Goal: Task Accomplishment & Management: Manage account settings

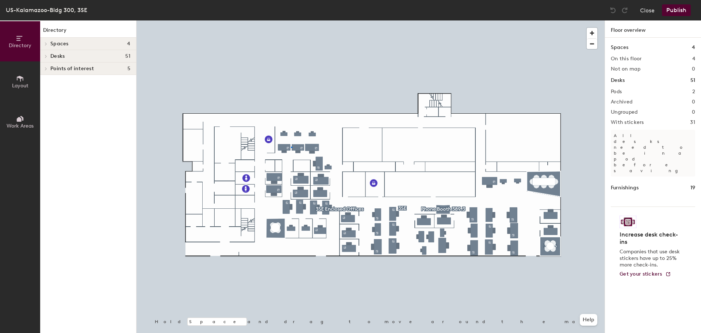
click at [291, 20] on div at bounding box center [371, 20] width 468 height 0
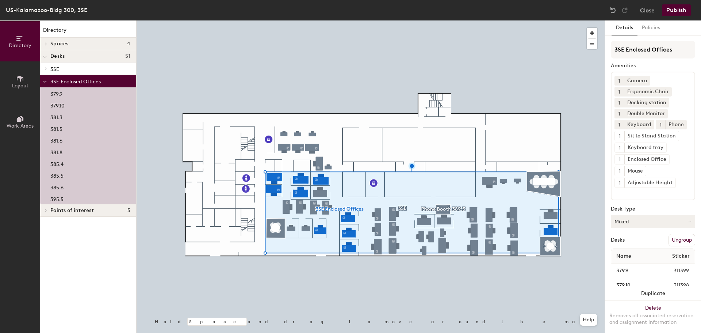
click at [643, 228] on button "Mixed" at bounding box center [653, 221] width 84 height 13
click at [635, 249] on div "Assigned" at bounding box center [647, 243] width 73 height 11
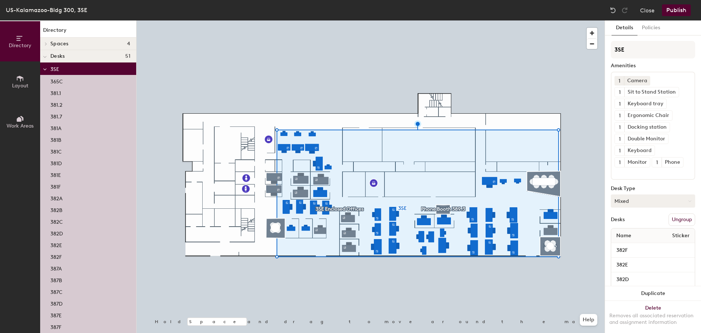
click at [632, 202] on button "Mixed" at bounding box center [653, 200] width 84 height 13
click at [629, 226] on div "Assigned" at bounding box center [647, 223] width 73 height 11
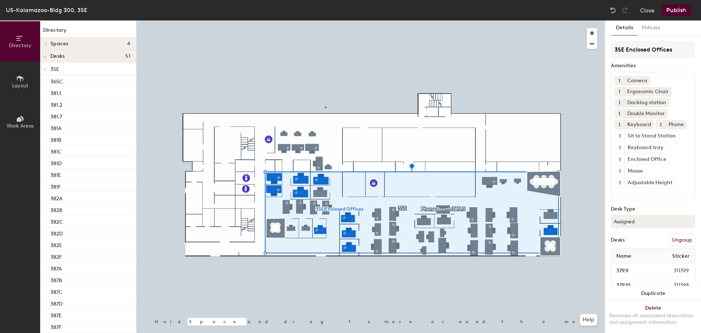
click at [325, 20] on div at bounding box center [371, 20] width 468 height 0
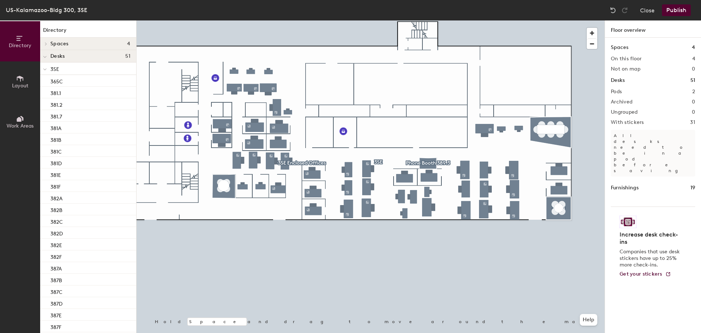
click at [687, 14] on button "Publish" at bounding box center [676, 10] width 29 height 12
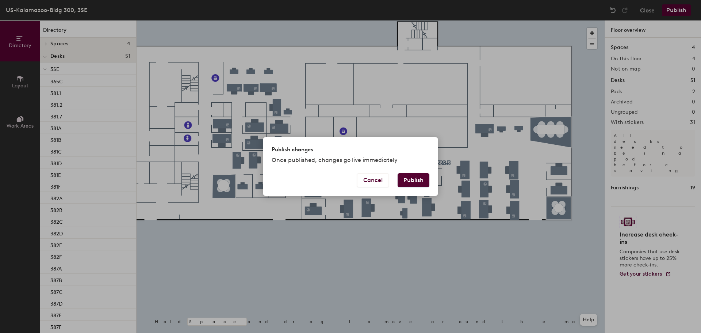
click at [408, 179] on button "Publish" at bounding box center [414, 180] width 32 height 14
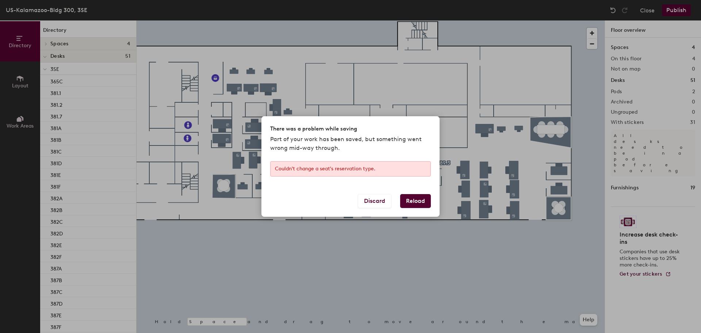
click at [413, 202] on button "Reload" at bounding box center [415, 201] width 31 height 14
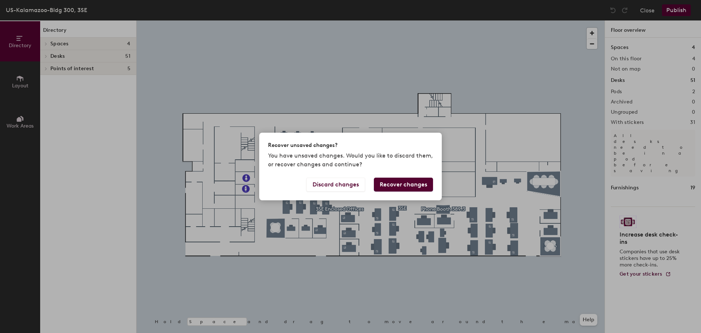
click at [407, 183] on button "Recover changes" at bounding box center [403, 184] width 59 height 14
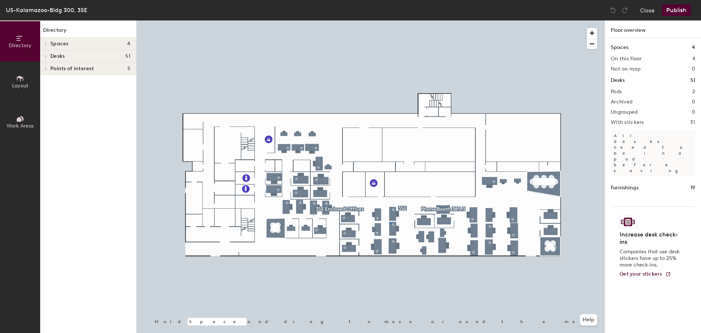
click at [390, 20] on div at bounding box center [371, 20] width 468 height 0
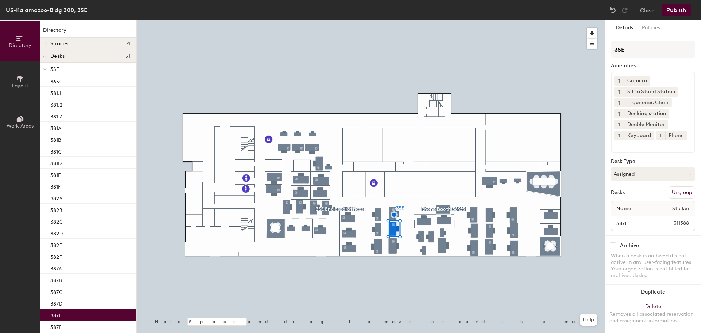
click at [670, 10] on button "Publish" at bounding box center [676, 10] width 29 height 12
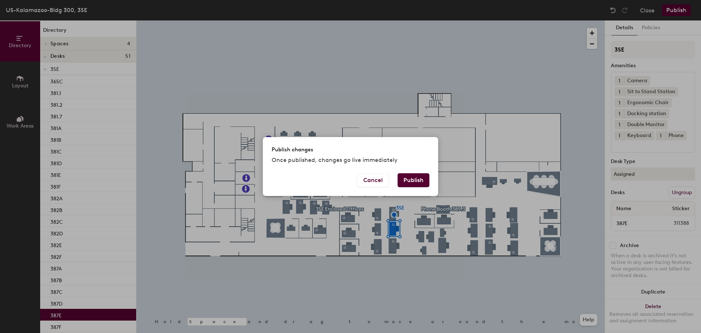
click at [407, 178] on button "Publish" at bounding box center [414, 180] width 32 height 14
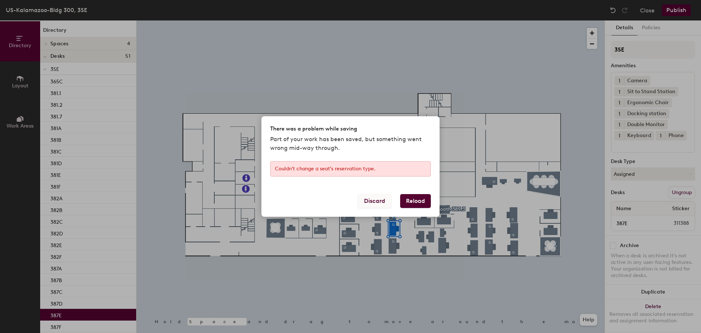
click at [382, 199] on button "Discard" at bounding box center [375, 201] width 34 height 14
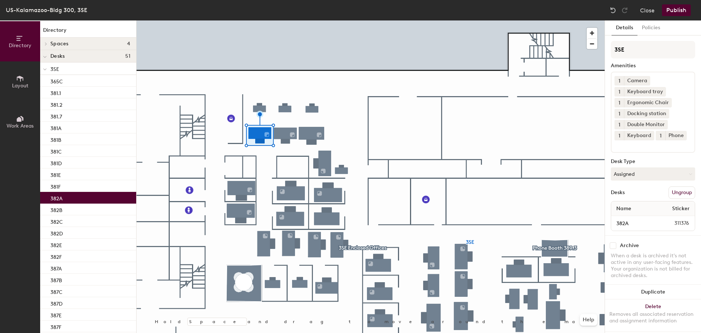
click at [285, 20] on div at bounding box center [371, 20] width 468 height 0
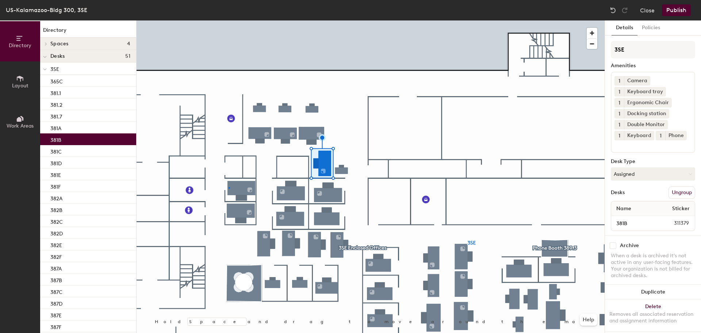
click at [229, 20] on div at bounding box center [371, 20] width 468 height 0
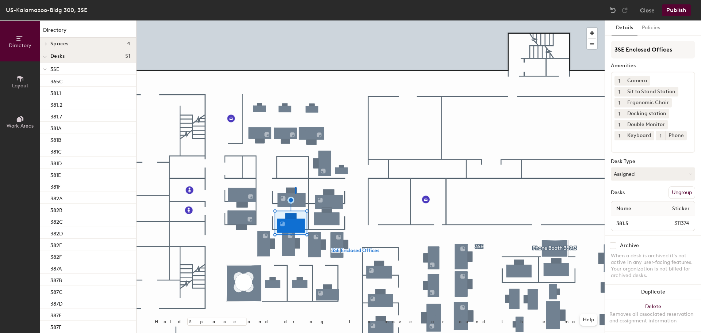
click at [295, 20] on div at bounding box center [371, 20] width 468 height 0
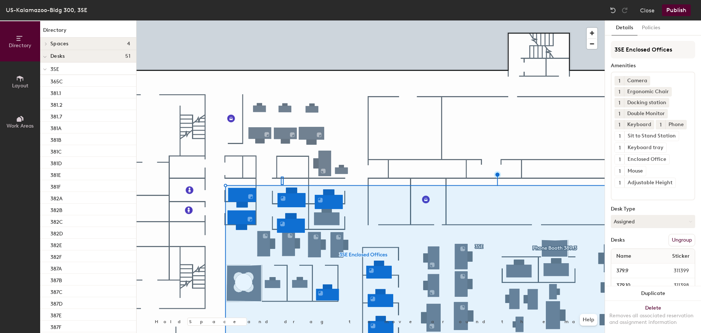
click at [281, 20] on div at bounding box center [371, 20] width 468 height 0
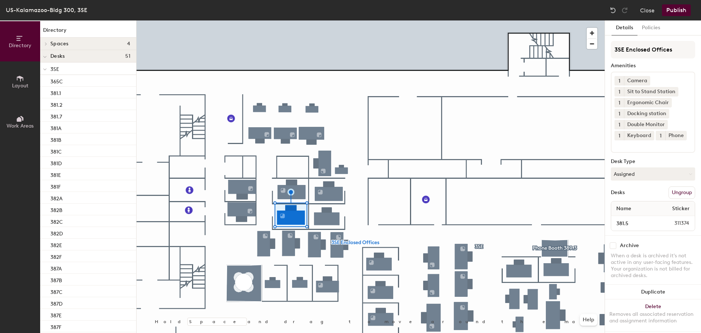
click at [265, 20] on div at bounding box center [371, 20] width 468 height 0
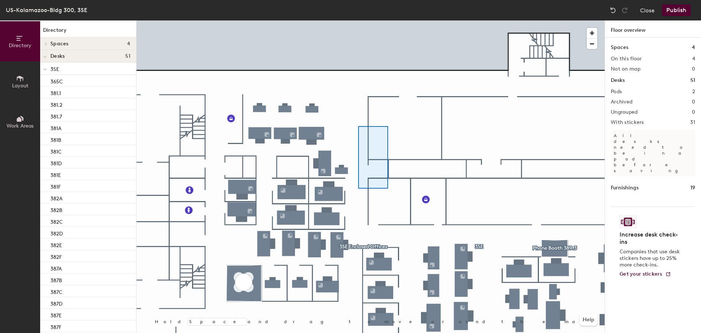
click at [358, 20] on div at bounding box center [371, 20] width 468 height 0
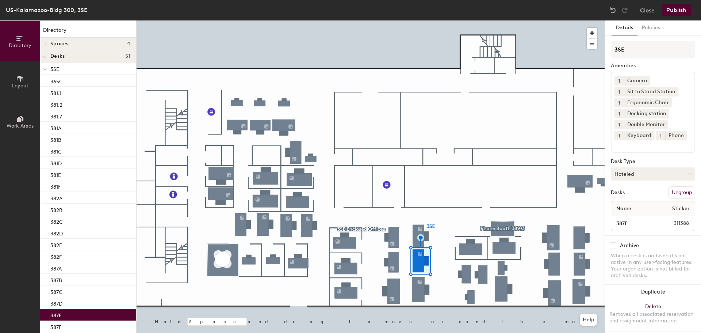
click at [635, 180] on button "Hoteled" at bounding box center [653, 173] width 84 height 13
click at [629, 202] on div "Assigned" at bounding box center [647, 196] width 73 height 11
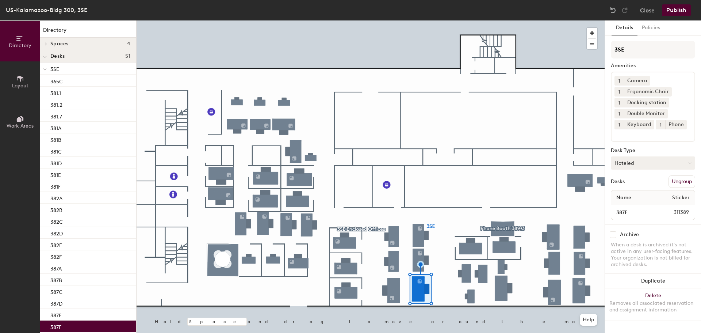
click at [638, 169] on button "Hoteled" at bounding box center [653, 162] width 84 height 13
click at [631, 191] on div "Assigned" at bounding box center [647, 185] width 73 height 11
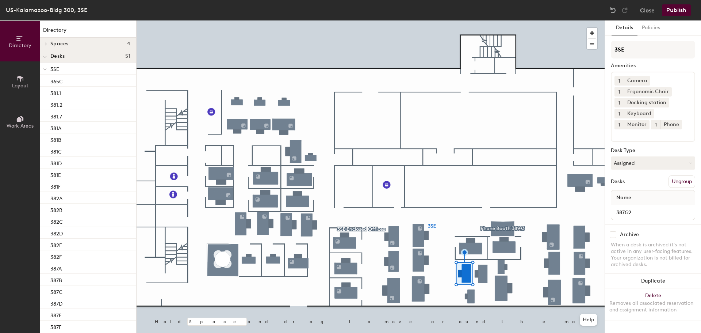
click at [482, 20] on div at bounding box center [371, 20] width 468 height 0
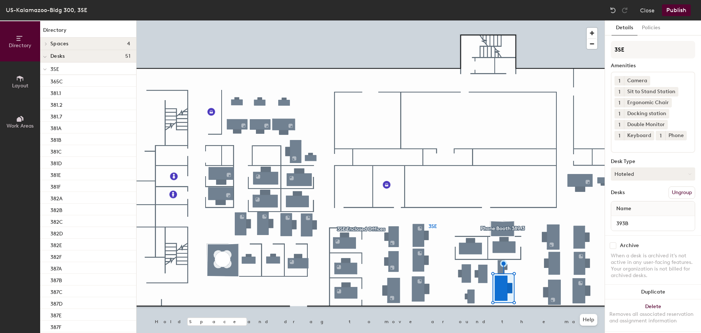
click at [634, 180] on button "Hoteled" at bounding box center [653, 173] width 84 height 13
click at [625, 202] on div "Assigned" at bounding box center [647, 196] width 73 height 11
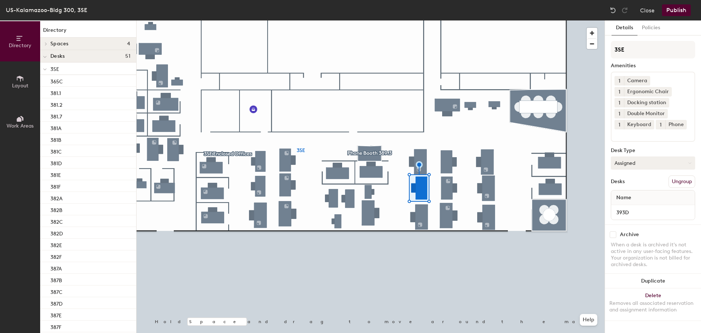
click at [418, 20] on div at bounding box center [371, 20] width 468 height 0
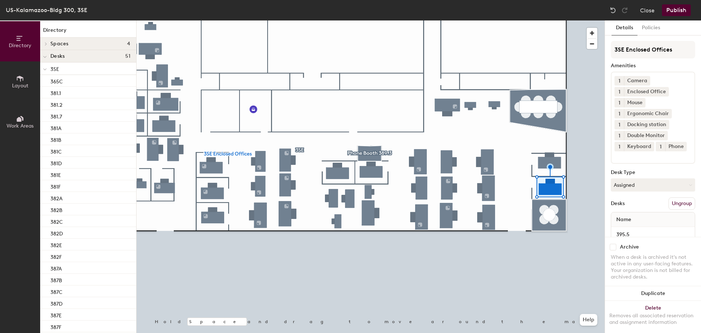
click at [684, 11] on button "Publish" at bounding box center [676, 10] width 29 height 12
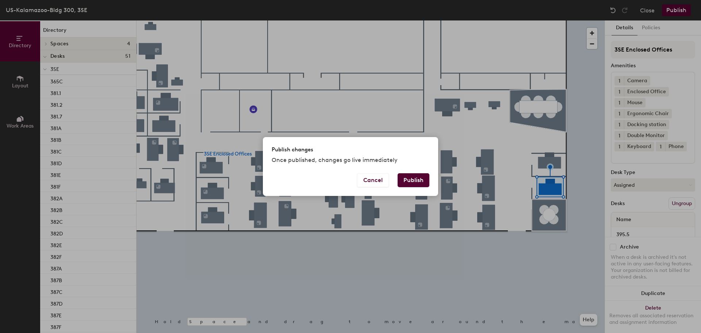
click at [420, 181] on button "Publish" at bounding box center [414, 180] width 32 height 14
